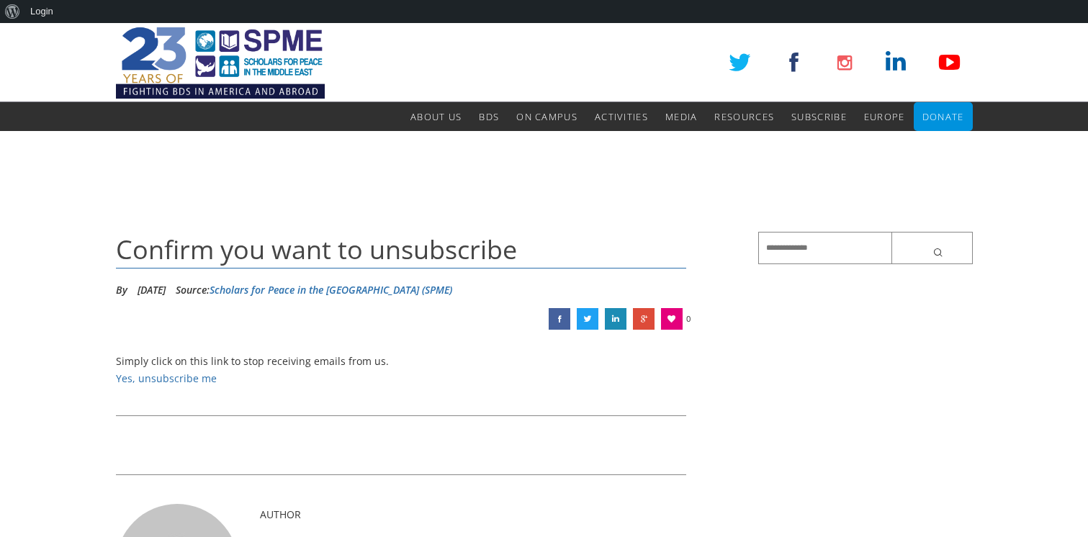
scroll to position [130, 0]
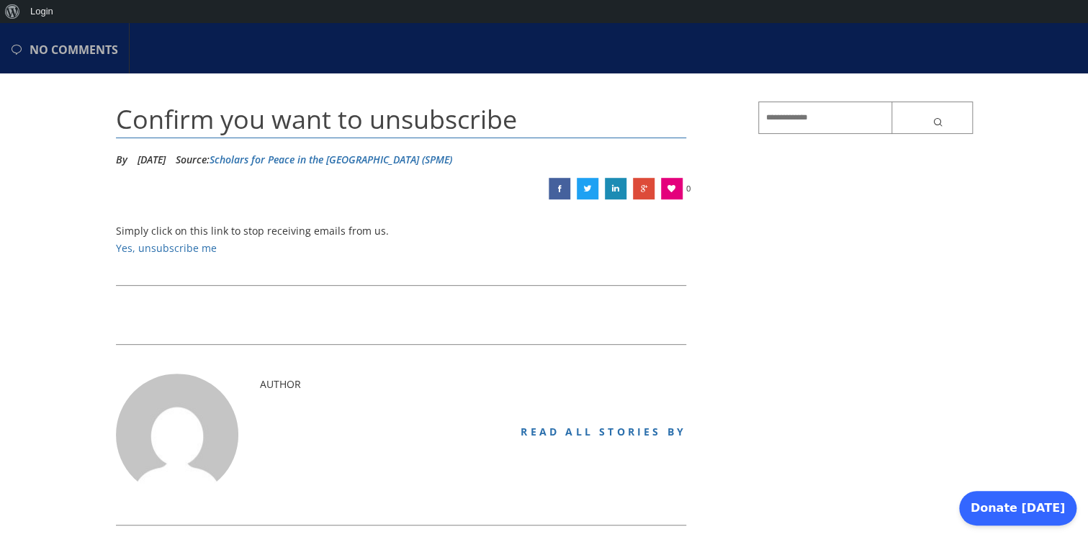
click at [173, 245] on link "Yes, unsubscribe me" at bounding box center [166, 248] width 101 height 14
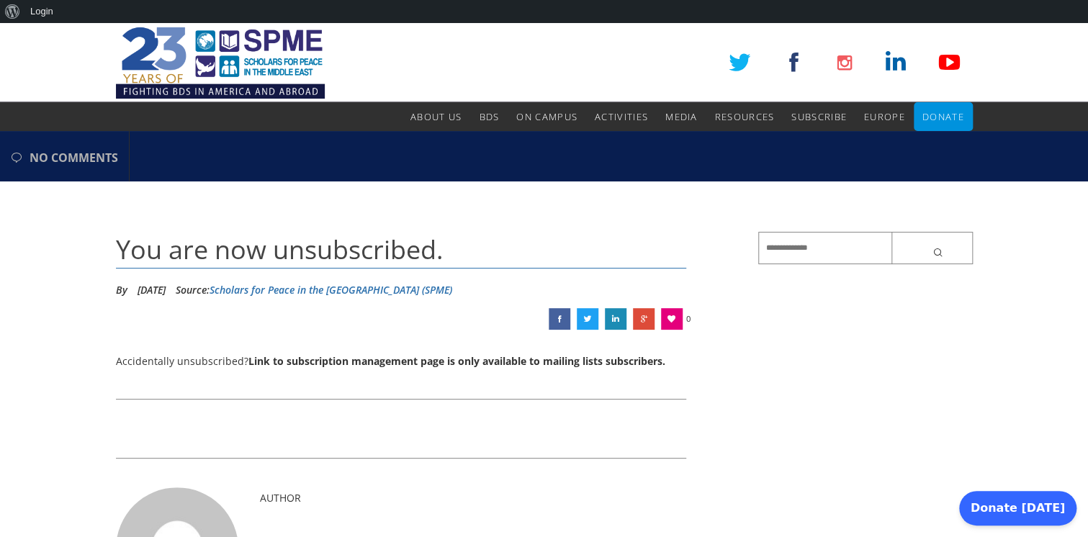
click at [268, 63] on img at bounding box center [220, 62] width 209 height 79
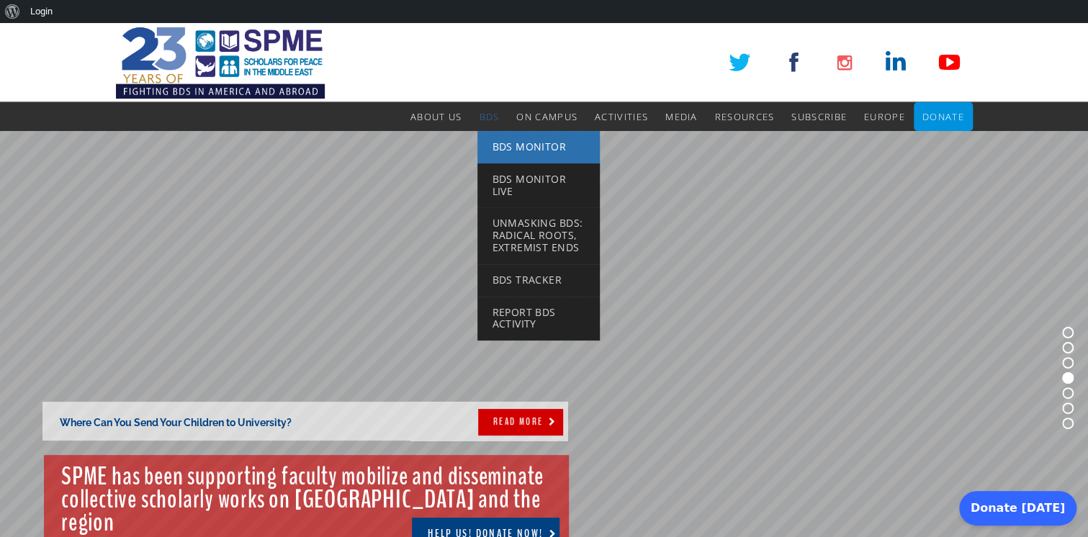
click at [508, 143] on span "BDS Monitor" at bounding box center [529, 147] width 74 height 14
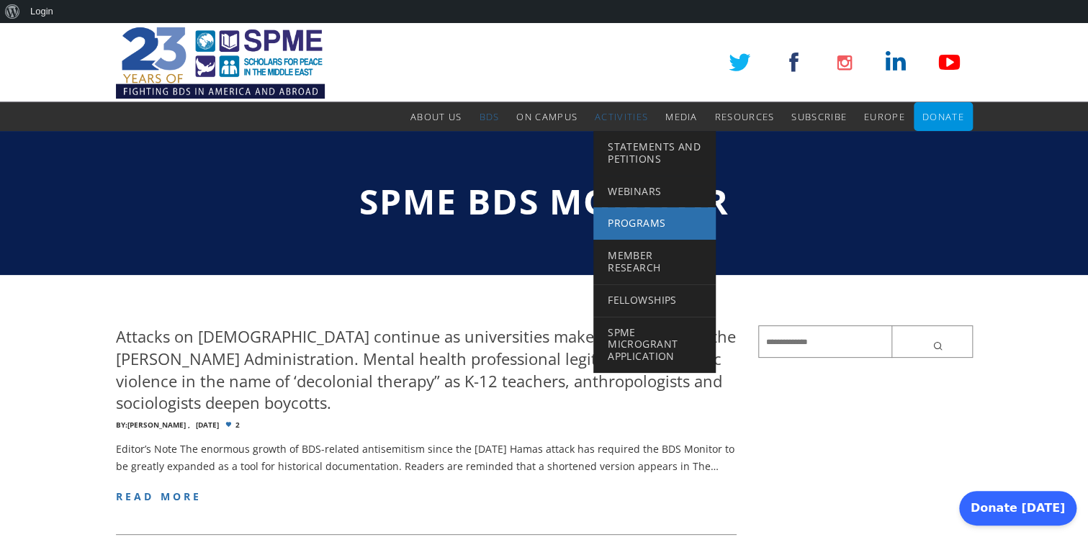
click at [652, 229] on span "Programs" at bounding box center [637, 223] width 58 height 14
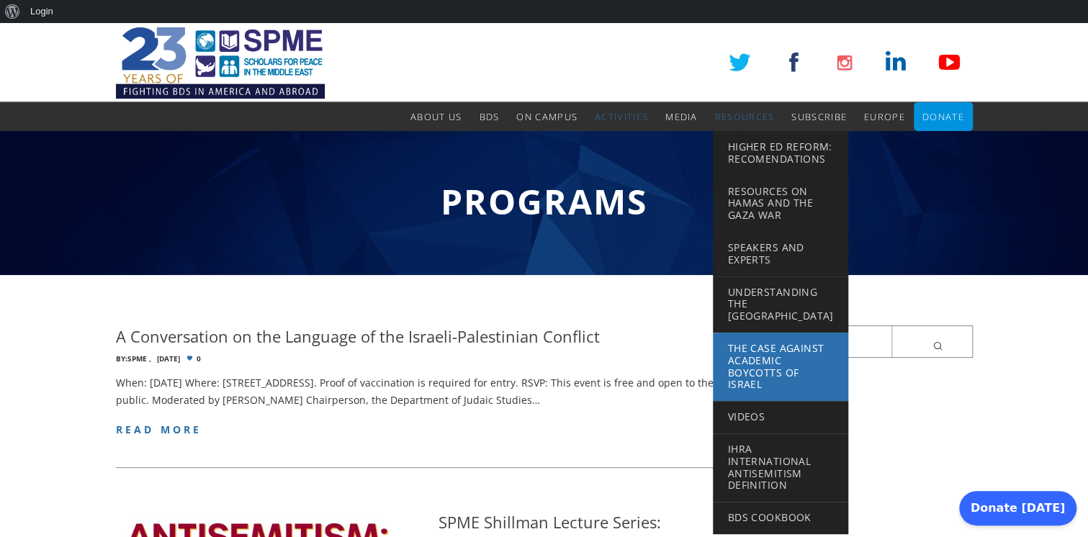
click at [763, 371] on span "The Case Against Academic Boycotts of Israel" at bounding box center [775, 366] width 96 height 50
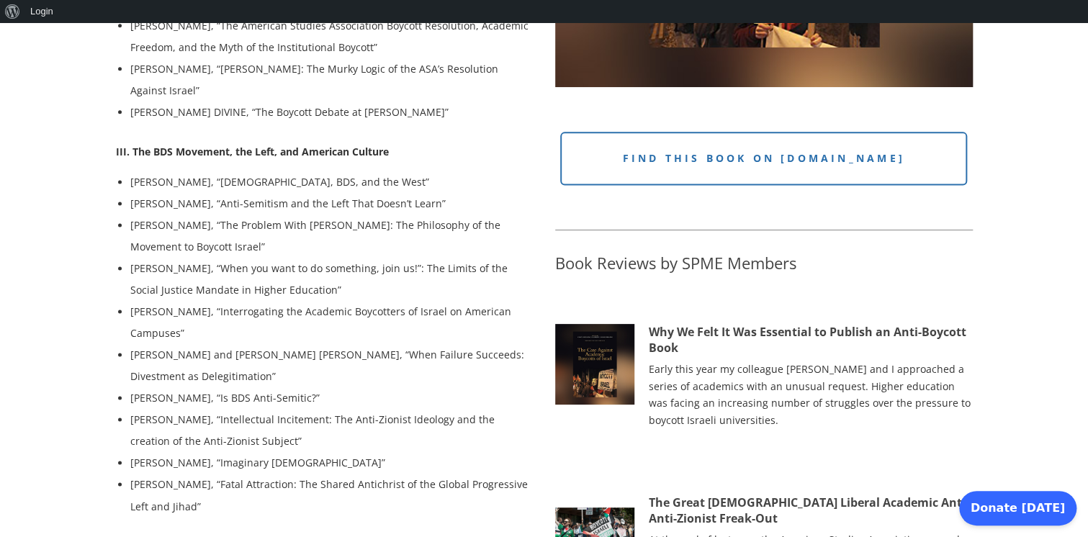
scroll to position [916, 0]
